Goal: Transaction & Acquisition: Purchase product/service

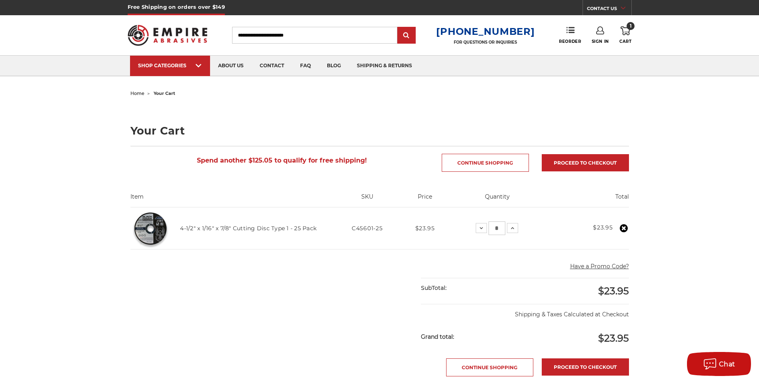
click at [628, 35] on link "1 Cart" at bounding box center [625, 35] width 12 height 18
drag, startPoint x: 455, startPoint y: 79, endPoint x: 481, endPoint y: 65, distance: 28.8
click at [456, 79] on body "Free Shipping on orders over $149 CONTACT US Monday - Friday (excluding holiday…" at bounding box center [379, 370] width 759 height 740
click at [592, 31] on link "Sign In" at bounding box center [600, 35] width 17 height 18
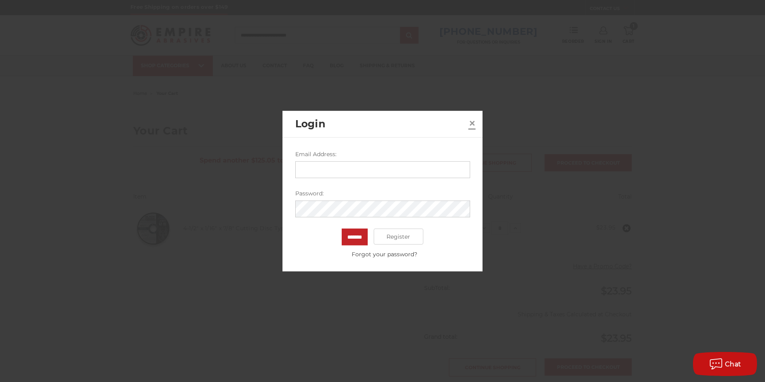
click at [475, 124] on span "×" at bounding box center [472, 123] width 7 height 16
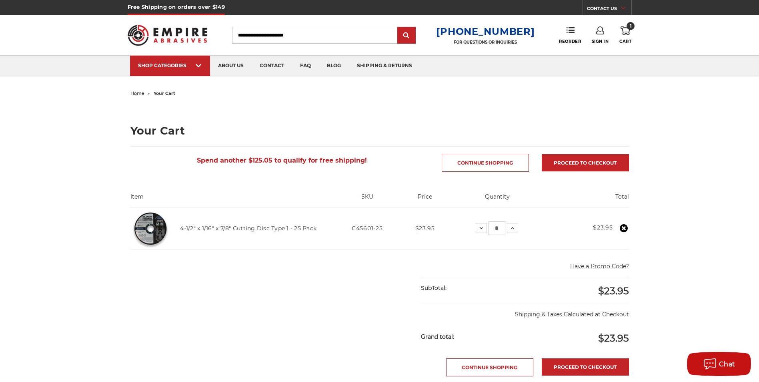
click at [622, 27] on icon at bounding box center [626, 30] width 10 height 9
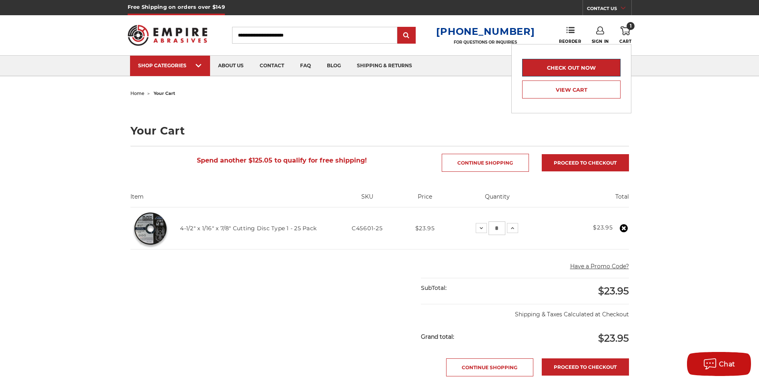
click at [598, 70] on link "Check out now" at bounding box center [571, 68] width 98 height 18
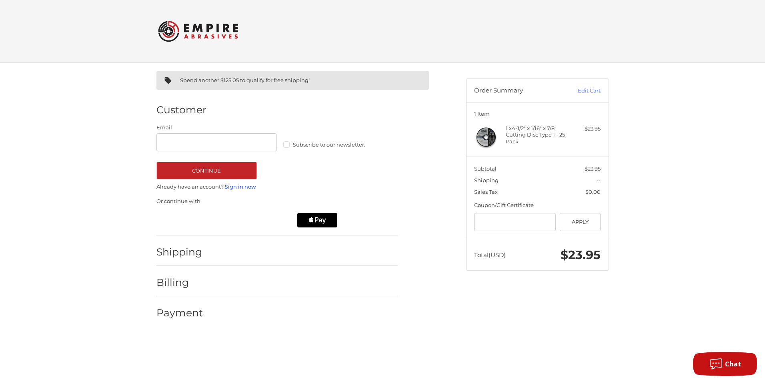
click at [244, 189] on link "Sign in now" at bounding box center [240, 186] width 31 height 6
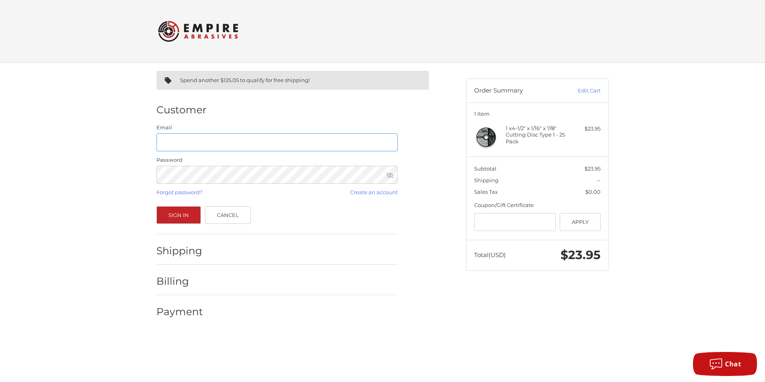
click at [254, 137] on input "Email" at bounding box center [276, 142] width 241 height 18
type input "**********"
drag, startPoint x: 305, startPoint y: 148, endPoint x: 110, endPoint y: 147, distance: 194.5
click at [110, 147] on div "**********" at bounding box center [382, 198] width 765 height 270
